Goal: Check status

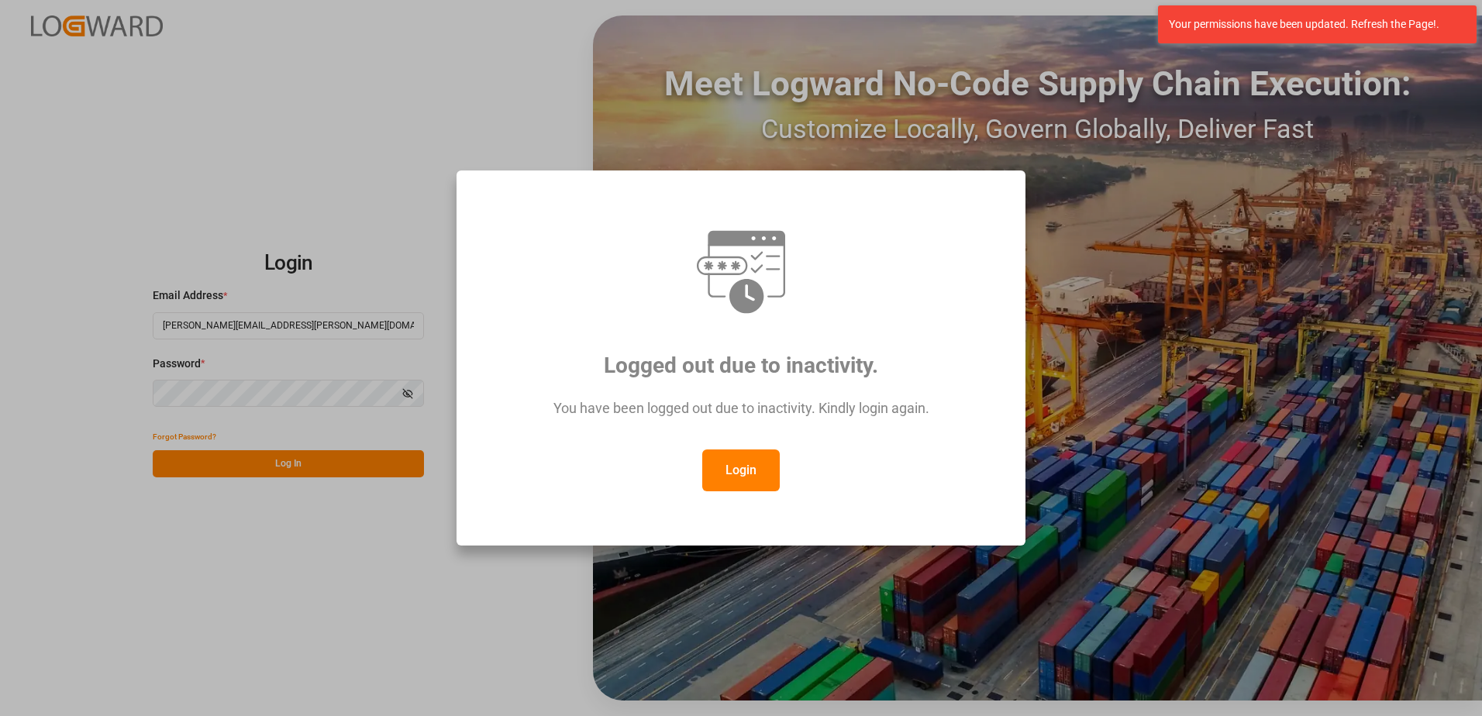
click at [767, 474] on button "Login" at bounding box center [741, 471] width 78 height 42
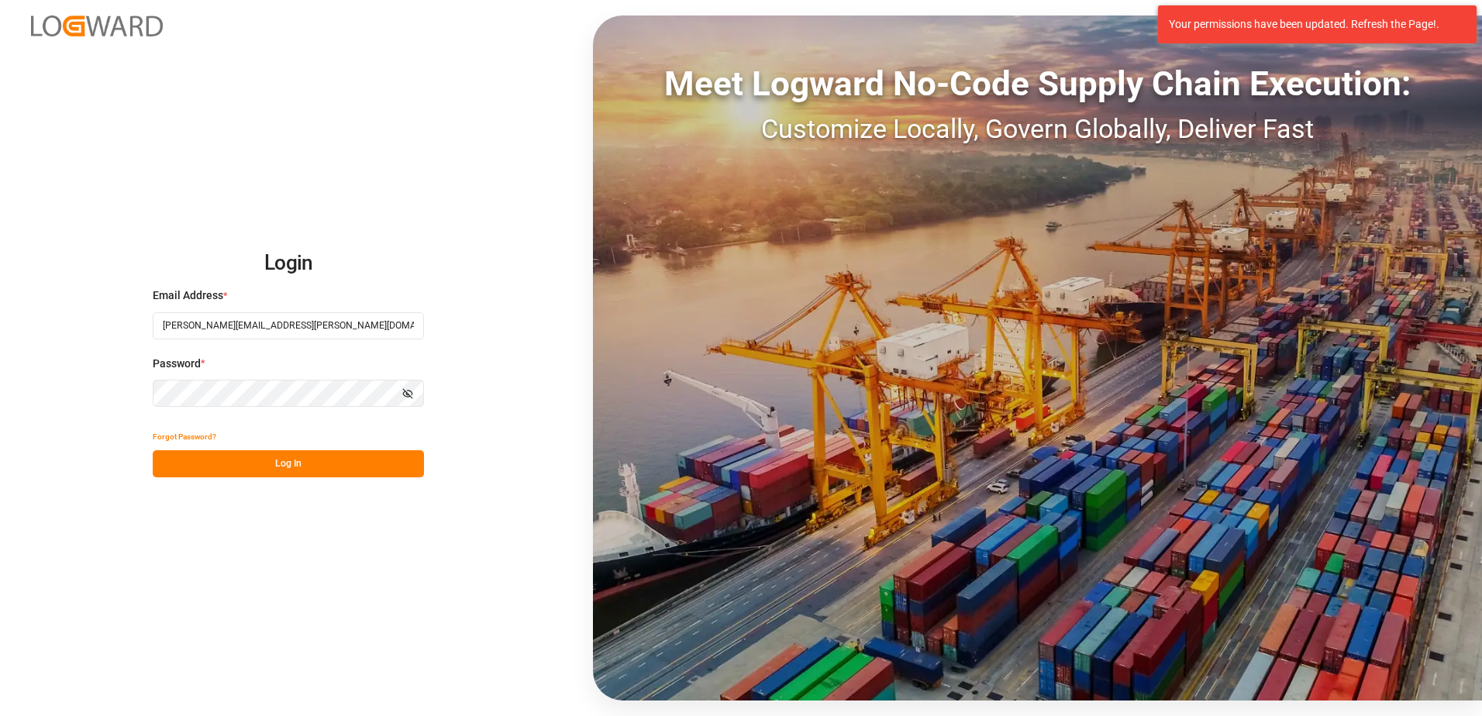
click at [302, 470] on button "Log In" at bounding box center [288, 463] width 271 height 27
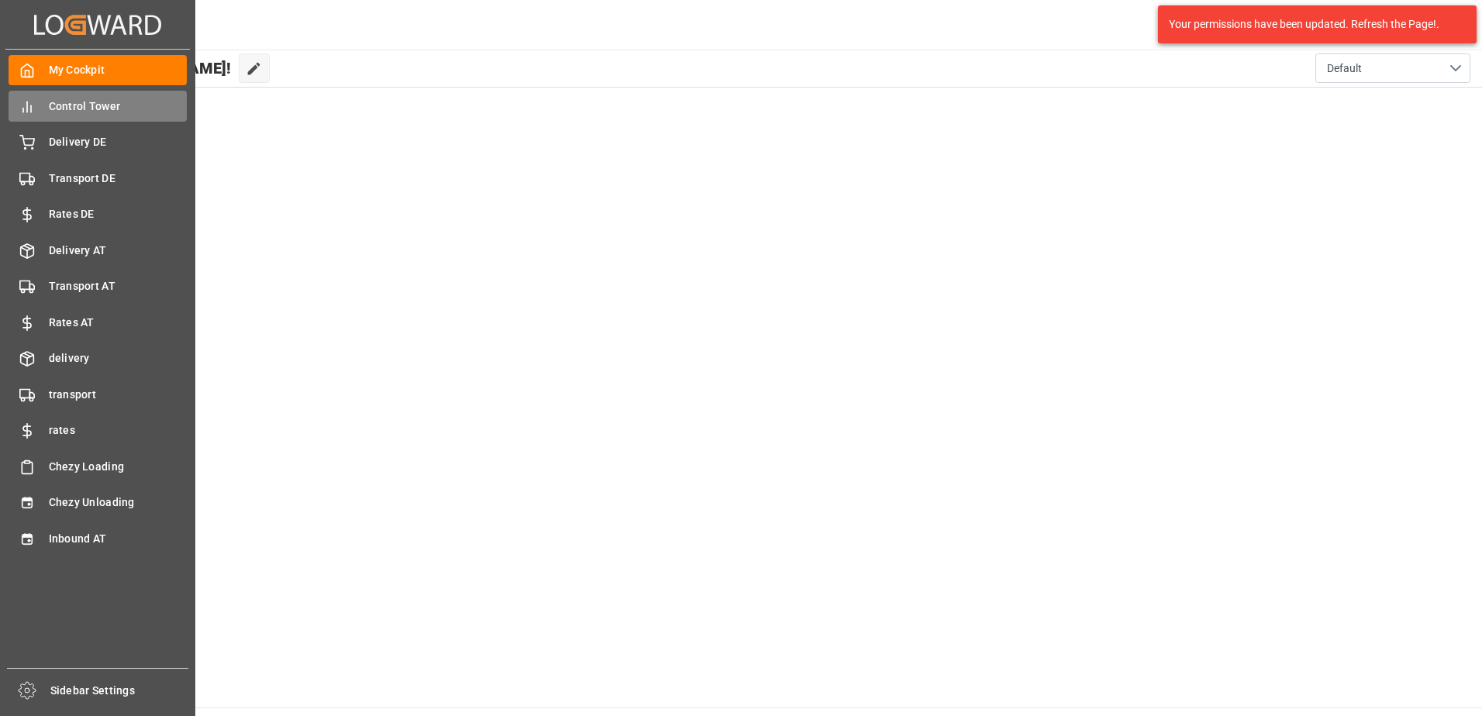
click at [57, 110] on span "Control Tower" at bounding box center [118, 106] width 139 height 16
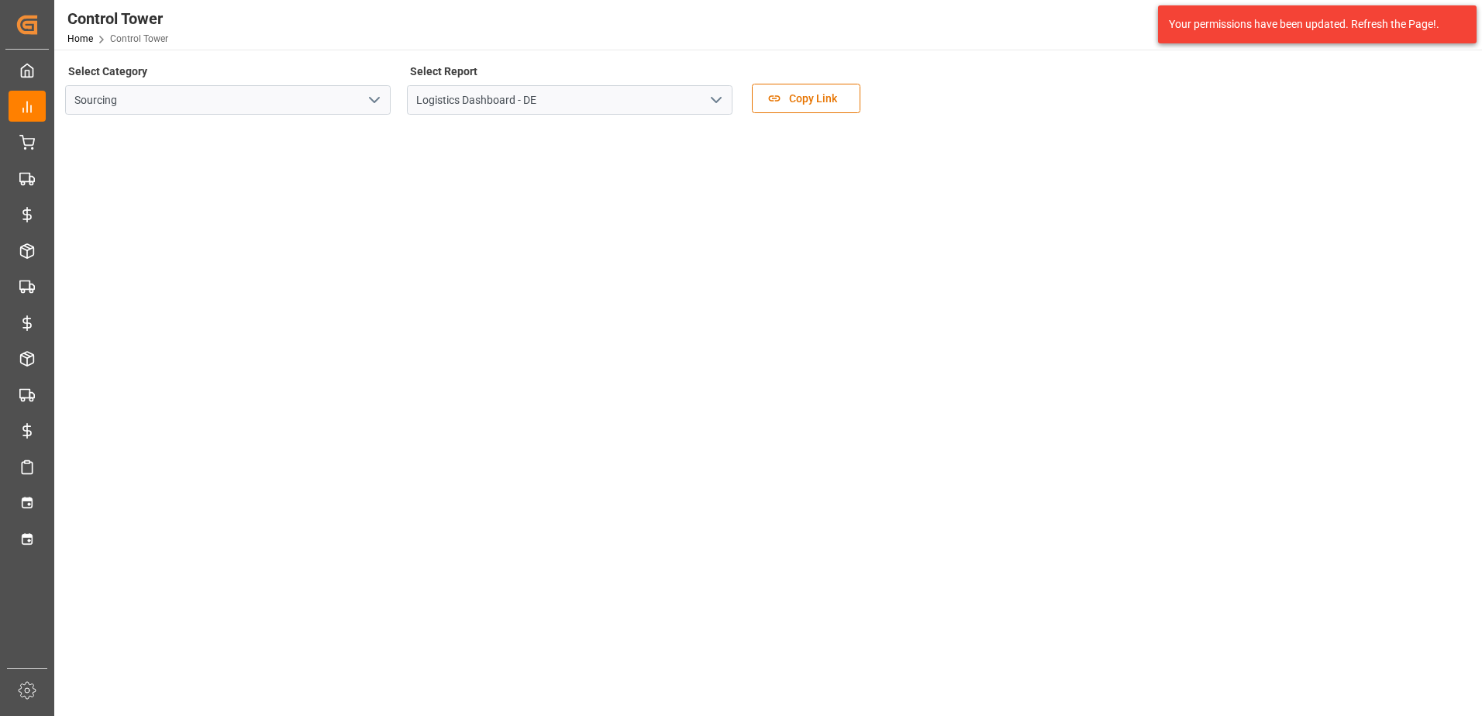
click at [381, 103] on icon "open menu" at bounding box center [374, 100] width 19 height 19
click at [381, 102] on icon "close menu" at bounding box center [374, 100] width 19 height 19
click at [1199, 274] on tableau-viz at bounding box center [767, 496] width 1400 height 1203
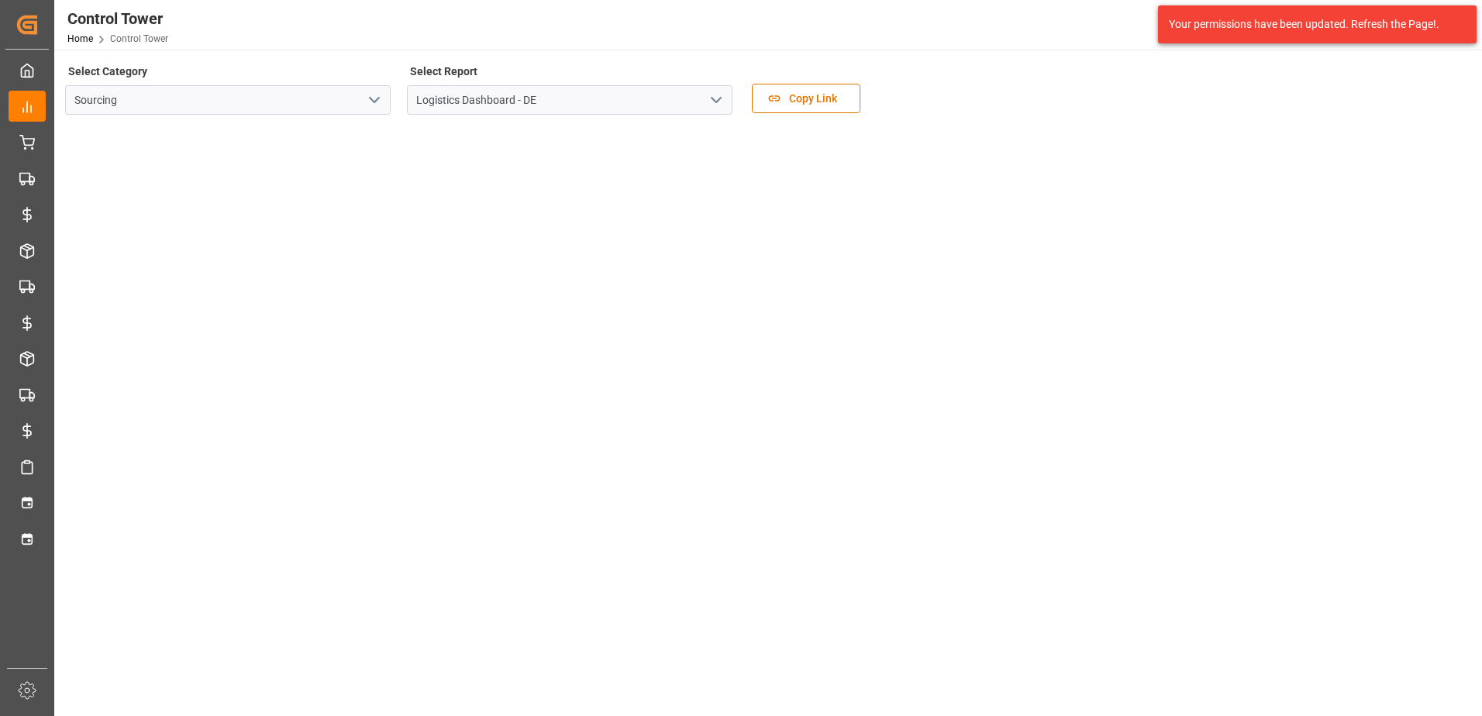
click at [715, 102] on icon "open menu" at bounding box center [716, 100] width 19 height 19
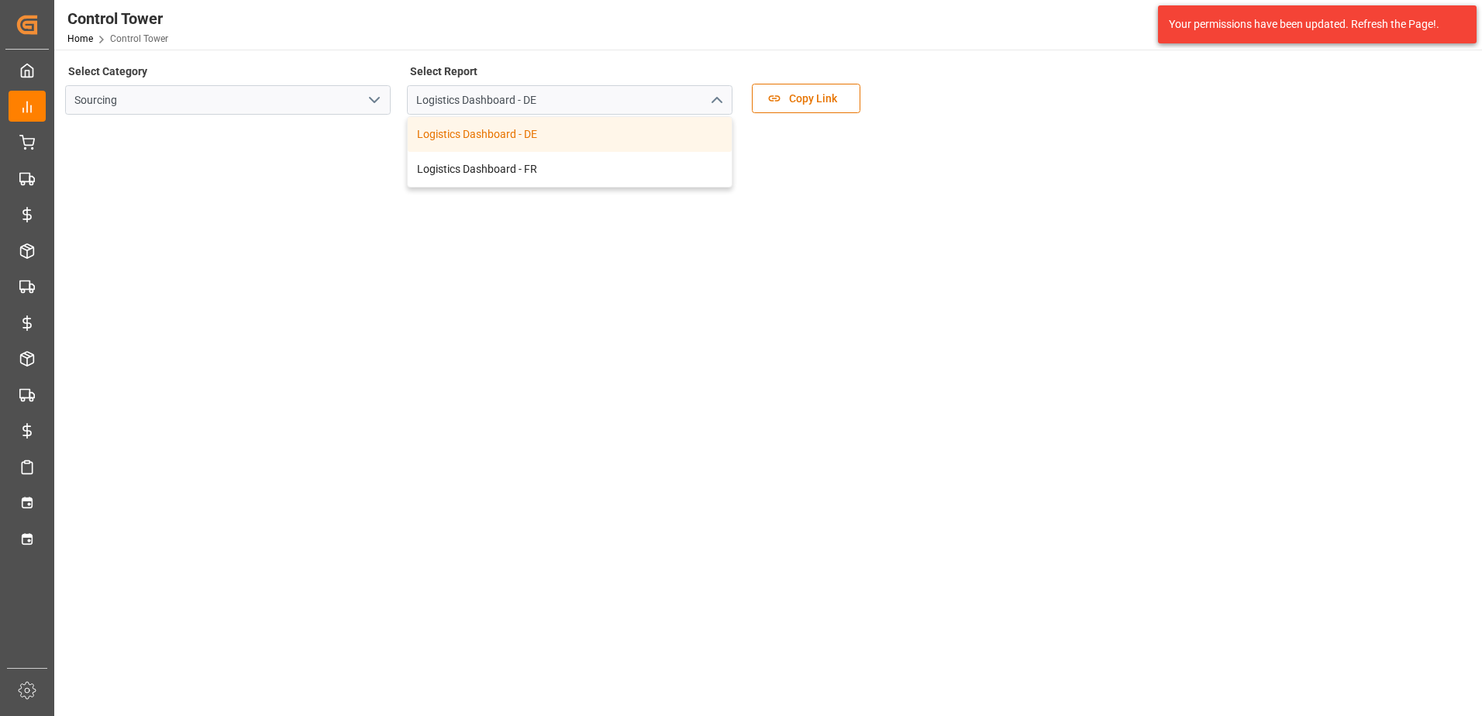
click at [715, 102] on icon "close menu" at bounding box center [716, 100] width 19 height 19
